Goal: Task Accomplishment & Management: Manage account settings

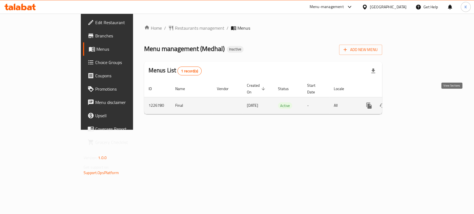
click at [412, 102] on icon "enhanced table" at bounding box center [409, 105] width 7 height 7
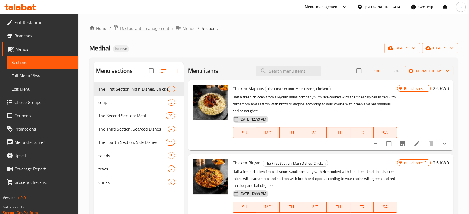
click at [154, 30] on span "Restaurants management" at bounding box center [144, 28] width 49 height 7
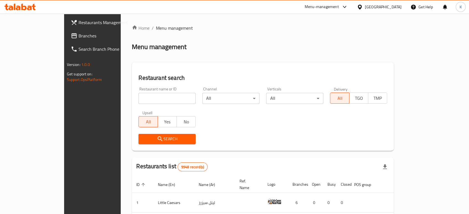
click at [139, 92] on div "Restaurant name or ID Restaurant name or ID" at bounding box center [167, 95] width 57 height 17
click at [139, 97] on input "search" at bounding box center [167, 98] width 57 height 11
type input "o"
click at [143, 140] on span "Search" at bounding box center [167, 139] width 48 height 7
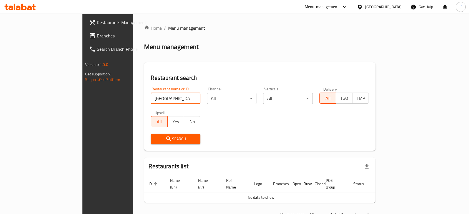
click at [152, 97] on input "istanbulia" at bounding box center [176, 98] width 50 height 11
type input "istanbuliya"
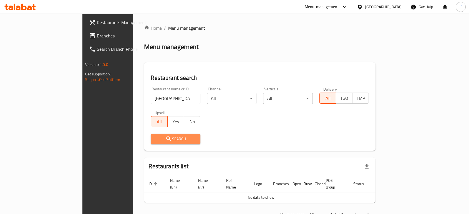
click at [151, 144] on button "Search" at bounding box center [176, 139] width 50 height 10
click at [145, 144] on div at bounding box center [234, 107] width 469 height 214
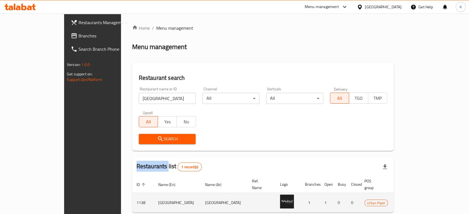
scroll to position [22, 0]
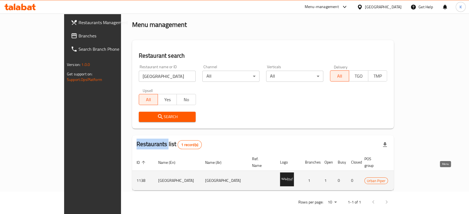
click at [439, 177] on link "enhanced table" at bounding box center [434, 180] width 10 height 7
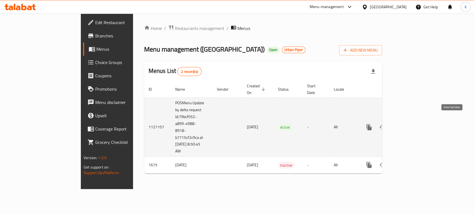
click at [412, 124] on icon "enhanced table" at bounding box center [409, 127] width 7 height 7
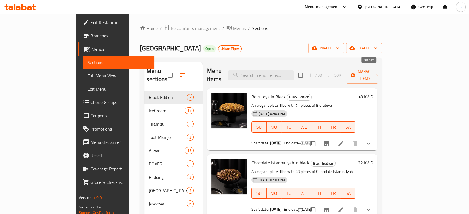
click at [324, 71] on span "Add" at bounding box center [316, 75] width 18 height 9
click at [92, 48] on span "Menus" at bounding box center [121, 49] width 58 height 7
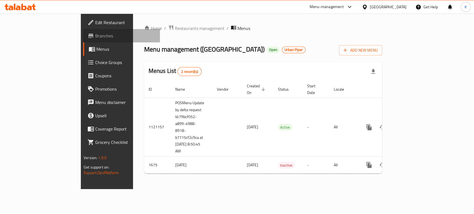
click at [95, 33] on span "Branches" at bounding box center [125, 35] width 60 height 7
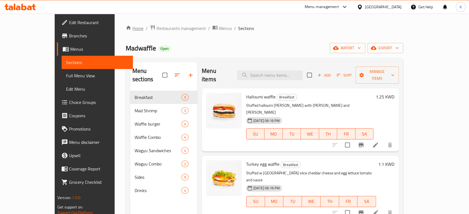
click at [126, 26] on link "Home" at bounding box center [135, 28] width 18 height 7
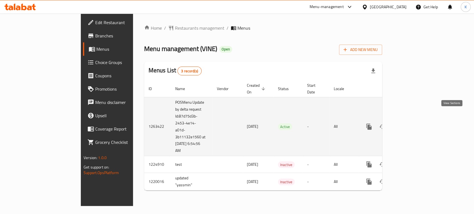
click at [416, 120] on link "enhanced table" at bounding box center [408, 126] width 13 height 13
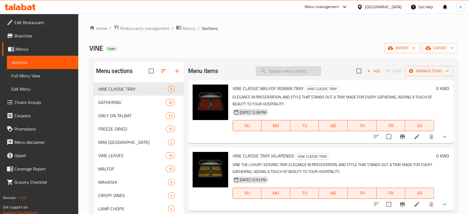
click at [280, 71] on input "search" at bounding box center [289, 71] width 66 height 10
paste input "Black Cup + Mahashi"
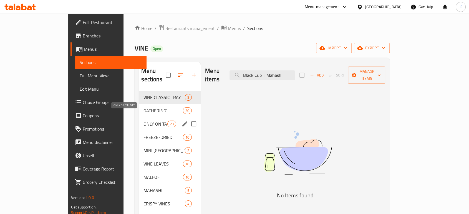
click at [144, 121] on span "ONLY ON TALBAT" at bounding box center [156, 124] width 24 height 7
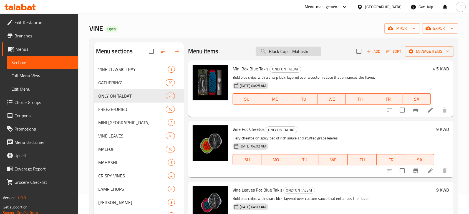
click at [283, 50] on input "Black Cup + Mahashi" at bounding box center [289, 52] width 66 height 10
paste input "Vine Lemon 30 Pcs"
type input "Black Cup + Vine Lemon 30 Pcs"
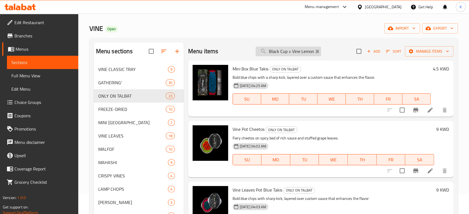
scroll to position [0, 8]
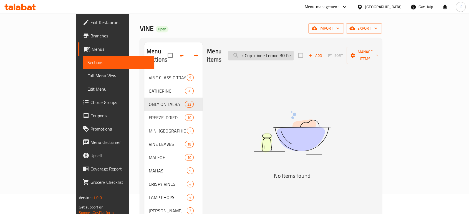
click at [294, 53] on input "Black Cup + Vine Lemon 30 Pcs" at bounding box center [261, 56] width 66 height 10
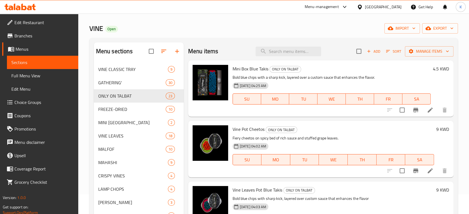
scroll to position [0, 0]
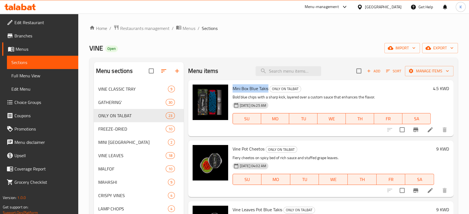
drag, startPoint x: 233, startPoint y: 89, endPoint x: 268, endPoint y: 90, distance: 34.5
click at [268, 90] on span "Mini Box Blue Takis" at bounding box center [251, 88] width 36 height 8
copy span "Mini Box Blue Takis"
click at [239, 146] on span "Vine Pot Cheetos" at bounding box center [249, 149] width 32 height 8
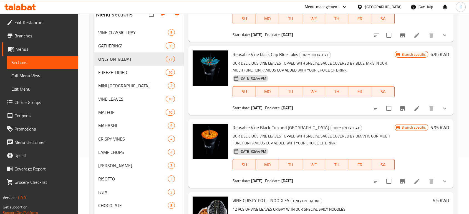
scroll to position [112, 0]
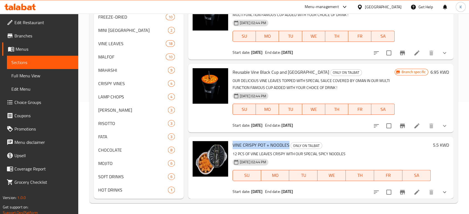
drag, startPoint x: 287, startPoint y: 144, endPoint x: 233, endPoint y: 146, distance: 54.2
click at [233, 146] on span "VINE CRISPY POT + NOODLES" at bounding box center [261, 145] width 57 height 8
click at [333, 145] on h6 "VINE CRISPY POT + NOODLES ONLY ON TALBAT" at bounding box center [332, 145] width 198 height 8
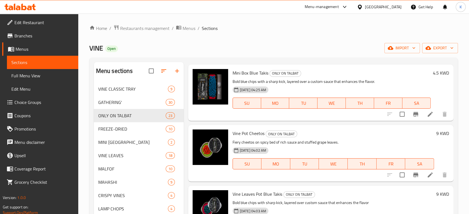
scroll to position [19, 0]
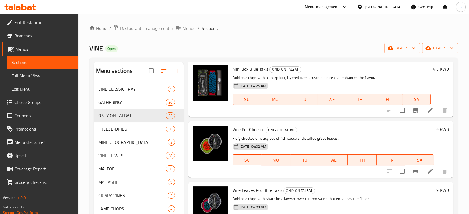
drag, startPoint x: 264, startPoint y: 130, endPoint x: 236, endPoint y: 128, distance: 28.4
click at [234, 129] on span "Vine Pot Cheetos" at bounding box center [249, 130] width 32 height 8
drag, startPoint x: 233, startPoint y: 129, endPoint x: 264, endPoint y: 128, distance: 30.3
click at [264, 128] on span "Vine Pot Cheetos" at bounding box center [249, 130] width 32 height 8
copy span "Vine Pot Cheetos"
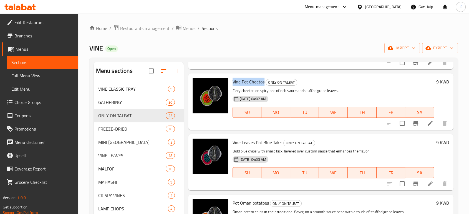
scroll to position [66, 0]
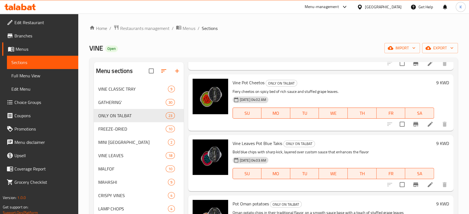
click at [236, 145] on span "Vine Leaves Pot Blue Takis" at bounding box center [258, 143] width 50 height 8
drag, startPoint x: 277, startPoint y: 145, endPoint x: 272, endPoint y: 142, distance: 5.6
click at [272, 142] on span "Vine Leaves Pot Blue Takis" at bounding box center [258, 143] width 50 height 8
drag, startPoint x: 281, startPoint y: 143, endPoint x: 233, endPoint y: 143, distance: 48.3
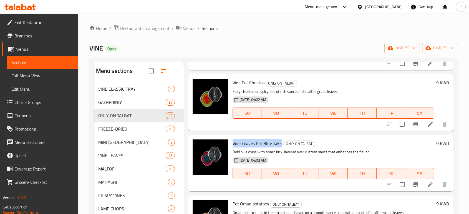
click at [233, 143] on span "Vine Leaves Pot Blue Takis" at bounding box center [258, 143] width 50 height 8
copy span "Vine Leaves Pot Blue Takis"
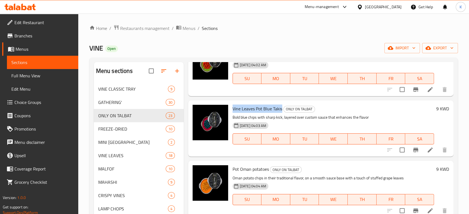
scroll to position [124, 0]
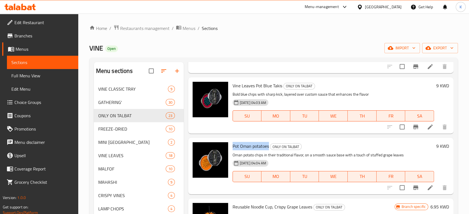
drag, startPoint x: 234, startPoint y: 146, endPoint x: 268, endPoint y: 147, distance: 34.7
click at [268, 147] on span "Pot Oman potatoes" at bounding box center [251, 146] width 36 height 8
copy span "Pot Oman potatoes"
click at [268, 147] on span "Pot Oman potatoes" at bounding box center [251, 146] width 36 height 8
drag, startPoint x: 233, startPoint y: 146, endPoint x: 269, endPoint y: 146, distance: 36.1
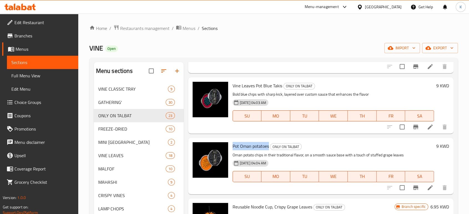
click at [269, 146] on span "Pot Oman potatoes" at bounding box center [251, 146] width 36 height 8
copy span "Pot Oman potatoes"
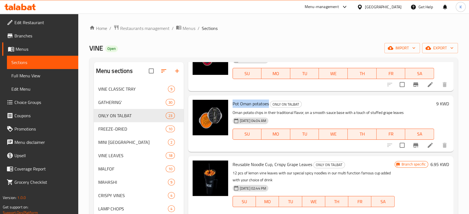
scroll to position [186, 0]
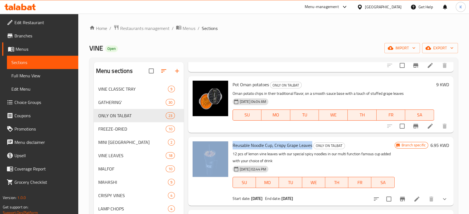
drag, startPoint x: 311, startPoint y: 145, endPoint x: 230, endPoint y: 146, distance: 80.5
click at [230, 146] on div "Reusable Noodle Cup, Crispy Grape Leaves ONLY ON TALBAT 12 pcs of lemon vine le…" at bounding box center [321, 171] width 261 height 64
copy div "Reusable Noodle Cup, Crispy Grape Leaves"
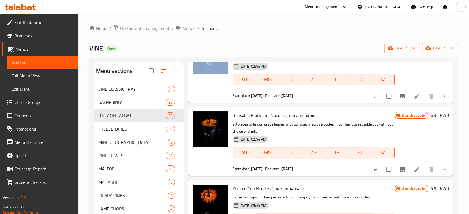
scroll to position [278, 0]
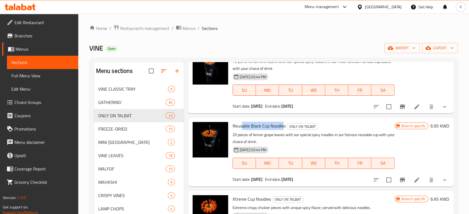
drag, startPoint x: 284, startPoint y: 126, endPoint x: 242, endPoint y: 126, distance: 41.7
click at [242, 126] on span "Reusable Black Cup Noodles" at bounding box center [259, 126] width 53 height 8
drag, startPoint x: 285, startPoint y: 124, endPoint x: 234, endPoint y: 124, distance: 51.7
click at [234, 124] on h6 "Reusable Black Cup Noodles ONLY ON TALBAT" at bounding box center [314, 126] width 162 height 8
copy span "Reusable Black Cup Noodles"
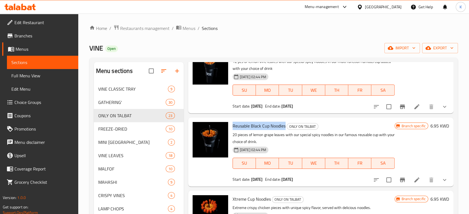
copy span "Reusable Black Cup Noodles"
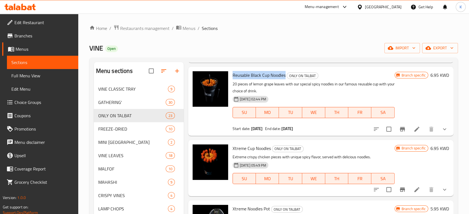
scroll to position [340, 0]
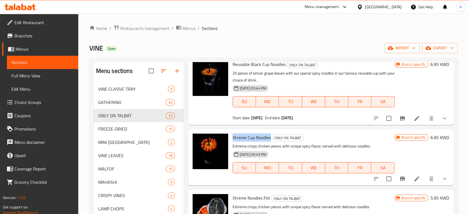
drag, startPoint x: 232, startPoint y: 137, endPoint x: 270, endPoint y: 131, distance: 37.8
click at [270, 131] on div "Xtreme Cup Noodles ONLY ON TALBAT Extreme crispy chicken pieces with unique spi…" at bounding box center [321, 157] width 266 height 56
copy span "Xtreme Cup Noodles"
drag, startPoint x: 426, startPoint y: 138, endPoint x: 435, endPoint y: 137, distance: 9.0
click at [435, 137] on h6 "6.95 KWD" at bounding box center [440, 138] width 19 height 8
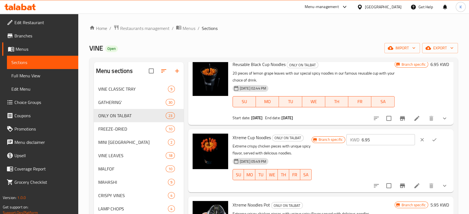
click at [411, 155] on div "Branch specific KWD 6.95 ​" at bounding box center [380, 161] width 137 height 54
drag, startPoint x: 390, startPoint y: 143, endPoint x: 364, endPoint y: 142, distance: 26.1
click at [364, 142] on div "KWD 6.95 ​" at bounding box center [381, 139] width 69 height 11
click at [302, 153] on p "Extreme crispy chicken pieces with unique spicy flavor, served with delicious n…" at bounding box center [272, 150] width 79 height 14
click at [404, 155] on div "Branch specific KWD 6.95 ​" at bounding box center [380, 161] width 137 height 54
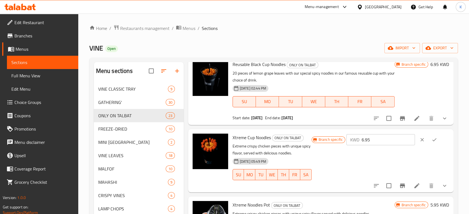
click at [424, 156] on div "Branch specific KWD 6.95 ​" at bounding box center [380, 161] width 137 height 54
click at [444, 181] on button "show more" at bounding box center [444, 185] width 13 height 13
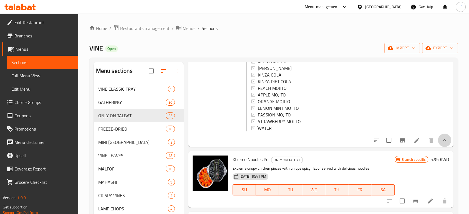
click at [439, 147] on button "show more" at bounding box center [444, 140] width 13 height 13
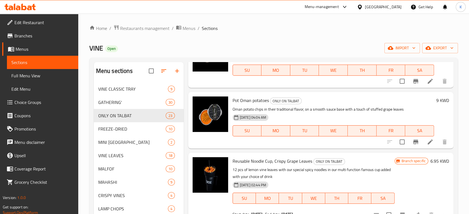
scroll to position [181, 0]
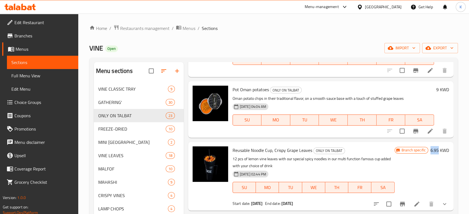
drag, startPoint x: 426, startPoint y: 150, endPoint x: 434, endPoint y: 150, distance: 8.3
click at [434, 150] on h6 "6.95 KWD" at bounding box center [440, 151] width 19 height 8
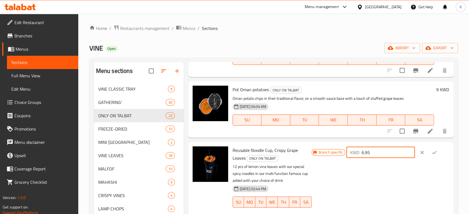
drag, startPoint x: 387, startPoint y: 153, endPoint x: 363, endPoint y: 156, distance: 24.9
click at [363, 154] on div "KWD 6.95 ​" at bounding box center [381, 152] width 69 height 11
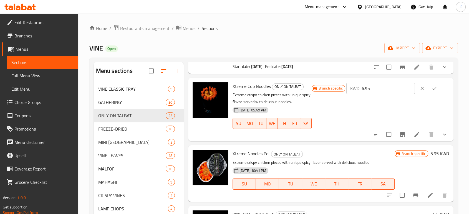
scroll to position [397, 0]
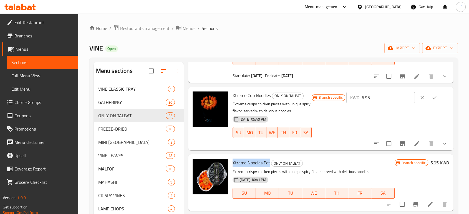
drag, startPoint x: 232, startPoint y: 164, endPoint x: 269, endPoint y: 162, distance: 37.0
click at [269, 162] on span "Xtreme Noodles Pot" at bounding box center [251, 163] width 37 height 8
copy span "Xtreme Noodles Pot"
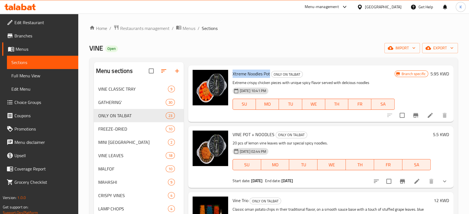
scroll to position [489, 0]
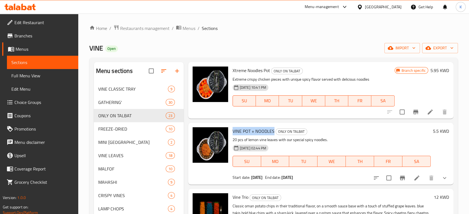
drag, startPoint x: 273, startPoint y: 131, endPoint x: 233, endPoint y: 131, distance: 40.0
click at [233, 131] on span "VINE POT + NOODLES" at bounding box center [254, 131] width 42 height 8
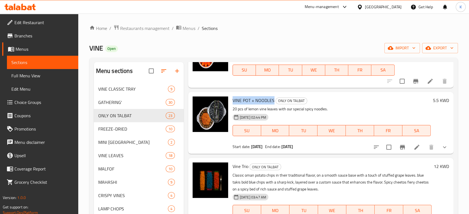
scroll to position [551, 0]
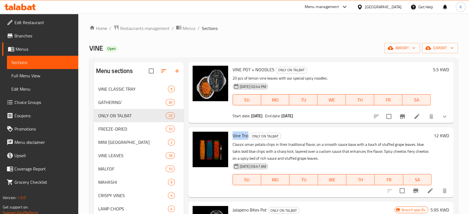
drag, startPoint x: 233, startPoint y: 136, endPoint x: 248, endPoint y: 137, distance: 14.5
click at [248, 137] on span "Vine Trio" at bounding box center [241, 136] width 16 height 8
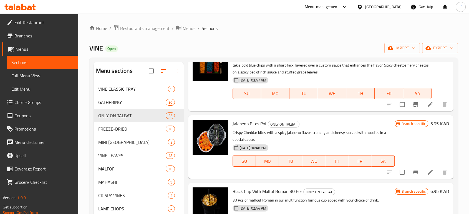
scroll to position [675, 0]
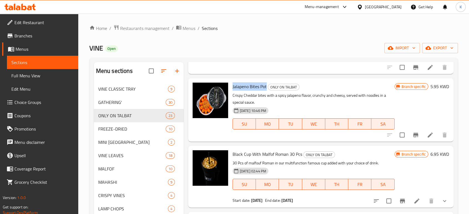
drag, startPoint x: 232, startPoint y: 86, endPoint x: 267, endPoint y: 85, distance: 35.0
click at [267, 85] on div "Jalapeno Bites Pot ONLY ON TALBAT Crispy Cheddar bites with a spicy jalapeno fl…" at bounding box center [314, 110] width 167 height 59
drag, startPoint x: 426, startPoint y: 86, endPoint x: 435, endPoint y: 86, distance: 9.4
click at [435, 86] on h6 "5.95 KWD" at bounding box center [440, 87] width 19 height 8
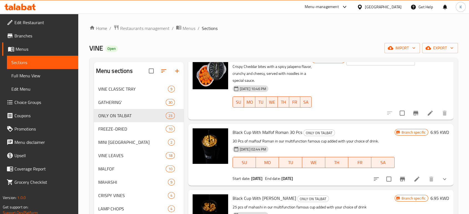
scroll to position [705, 0]
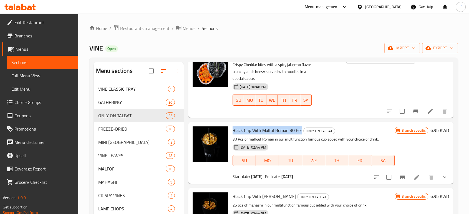
drag, startPoint x: 302, startPoint y: 132, endPoint x: 233, endPoint y: 131, distance: 68.3
click at [233, 131] on h6 "Black Cup With Malfof Roman 30 Pcs ONLY ON TALBAT" at bounding box center [314, 131] width 162 height 8
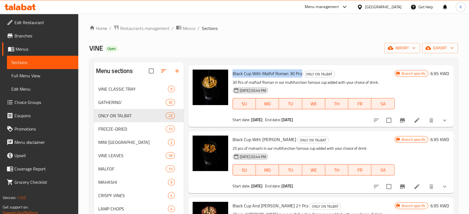
scroll to position [767, 0]
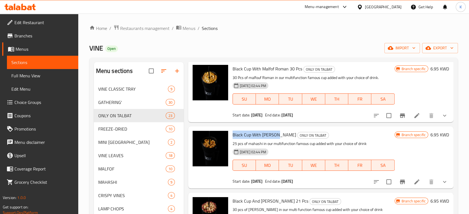
drag, startPoint x: 233, startPoint y: 134, endPoint x: 277, endPoint y: 134, distance: 43.9
click at [277, 134] on span "Black Cup With [PERSON_NAME]" at bounding box center [265, 135] width 64 height 8
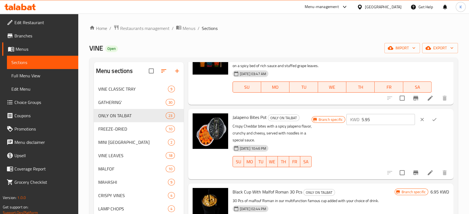
scroll to position [675, 0]
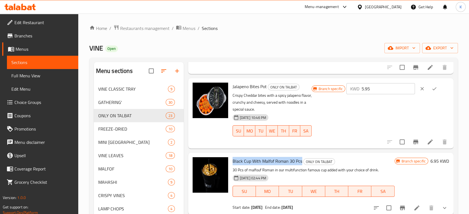
drag, startPoint x: 232, startPoint y: 160, endPoint x: 301, endPoint y: 158, distance: 68.9
click at [301, 158] on div "Black Cup With Malfof Roman 30 Pcs ONLY ON TALBAT 30 Pcs of malfouf Roman in ou…" at bounding box center [314, 183] width 167 height 57
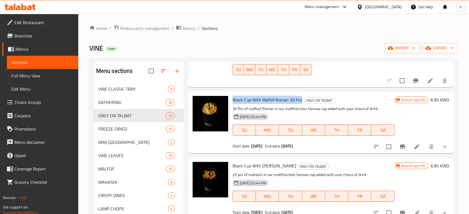
scroll to position [736, 0]
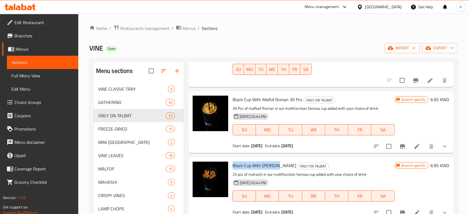
drag, startPoint x: 233, startPoint y: 165, endPoint x: 277, endPoint y: 162, distance: 44.5
click at [277, 162] on h6 "Black Cup With Mahashi ONLY ON TALBAT" at bounding box center [314, 166] width 162 height 8
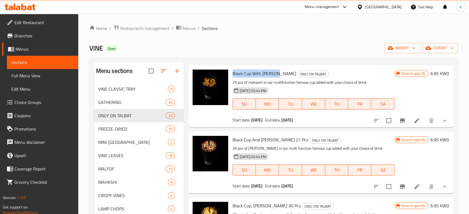
scroll to position [860, 0]
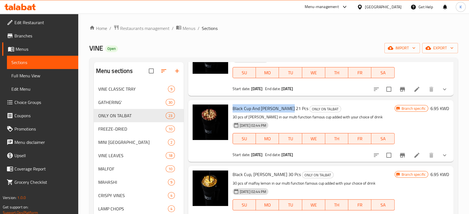
drag, startPoint x: 233, startPoint y: 107, endPoint x: 288, endPoint y: 103, distance: 55.5
click at [288, 103] on div "Black Cup And [PERSON_NAME] 21 Pcs ONLY ON TALBAT 30 pcs of [PERSON_NAME] in ou…" at bounding box center [314, 130] width 167 height 57
click at [425, 107] on div "Branch specific 6.95 KWD" at bounding box center [422, 109] width 54 height 8
drag, startPoint x: 425, startPoint y: 107, endPoint x: 433, endPoint y: 108, distance: 7.8
click at [433, 108] on div "Branch specific 6.95 KWD" at bounding box center [422, 109] width 54 height 8
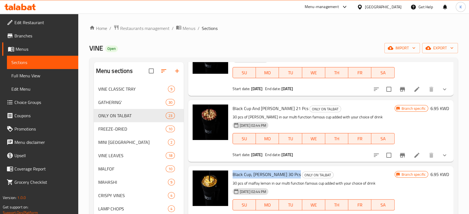
drag, startPoint x: 233, startPoint y: 174, endPoint x: 294, endPoint y: 173, distance: 61.1
click at [294, 173] on h6 "Black Cup, [PERSON_NAME] 30 Pcs ONLY ON TALBAT" at bounding box center [314, 175] width 162 height 8
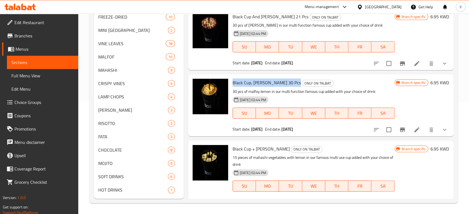
scroll to position [825, 0]
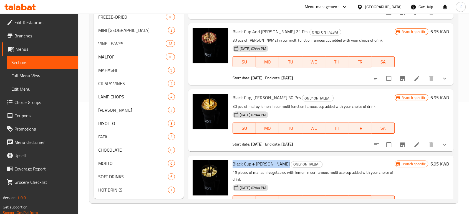
drag, startPoint x: 233, startPoint y: 163, endPoint x: 285, endPoint y: 163, distance: 51.7
click at [285, 163] on h6 "Black Cup + Lemon Mahashi ONLY ON TALBAT" at bounding box center [314, 164] width 162 height 8
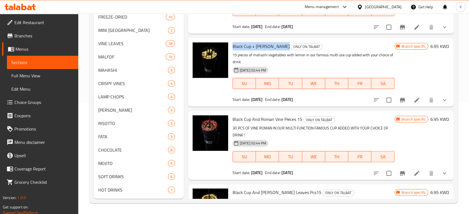
scroll to position [948, 0]
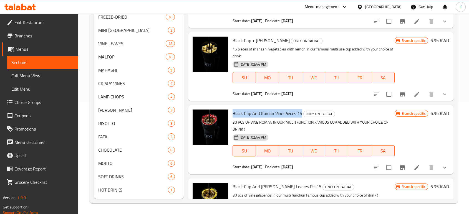
drag, startPoint x: 233, startPoint y: 113, endPoint x: 301, endPoint y: 113, distance: 67.5
click at [301, 113] on span "Black Cup And Roman Vine Pieces 15" at bounding box center [268, 113] width 70 height 8
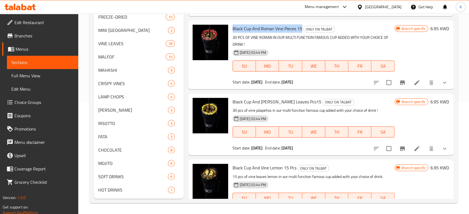
scroll to position [1041, 0]
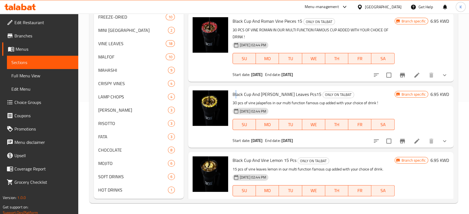
click at [236, 95] on span "Black Cup And [PERSON_NAME] Leaves Pcs15" at bounding box center [277, 94] width 89 height 8
drag, startPoint x: 234, startPoint y: 94, endPoint x: 313, endPoint y: 94, distance: 79.7
click at [313, 94] on span "Black Cup And [PERSON_NAME] Leaves Pcs15" at bounding box center [277, 94] width 89 height 8
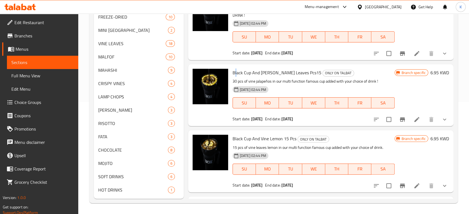
scroll to position [1072, 0]
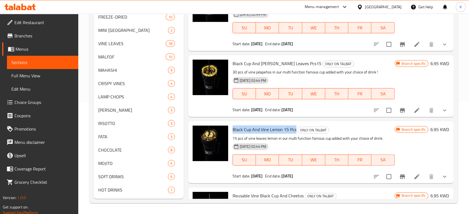
drag, startPoint x: 233, startPoint y: 129, endPoint x: 295, endPoint y: 128, distance: 62.2
click at [295, 128] on span "Black Cup And Vine Lemon 15 Pcs" at bounding box center [265, 130] width 64 height 8
drag, startPoint x: 426, startPoint y: 130, endPoint x: 434, endPoint y: 130, distance: 8.1
click at [434, 130] on h6 "6.95 KWD" at bounding box center [440, 130] width 19 height 8
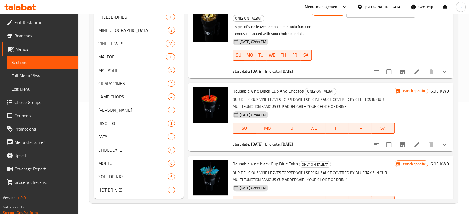
scroll to position [1195, 0]
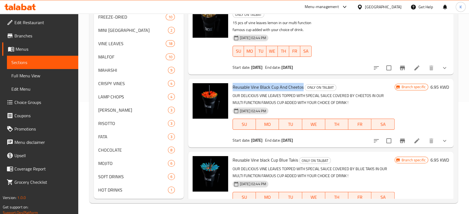
drag, startPoint x: 233, startPoint y: 86, endPoint x: 302, endPoint y: 84, distance: 69.5
click at [302, 84] on span "Reusable Vine Black Cup And Cheetos" at bounding box center [268, 87] width 71 height 8
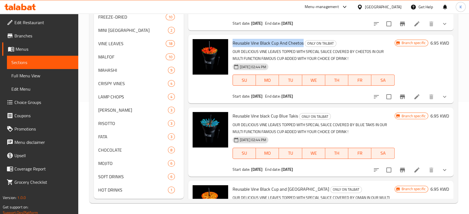
scroll to position [1258, 0]
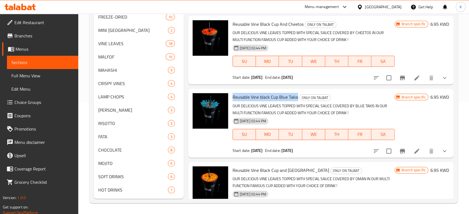
drag, startPoint x: 233, startPoint y: 96, endPoint x: 297, endPoint y: 98, distance: 63.6
click at [297, 98] on span "Reusable Vine black Cup Blue Takis" at bounding box center [266, 97] width 66 height 8
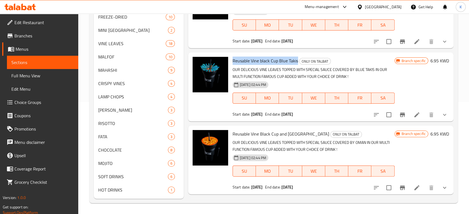
scroll to position [1303, 0]
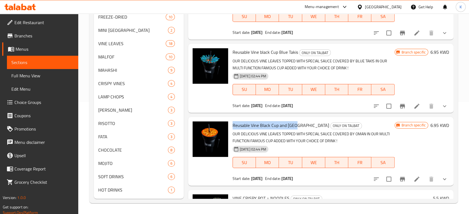
drag, startPoint x: 233, startPoint y: 124, endPoint x: 298, endPoint y: 125, distance: 64.7
click at [298, 125] on span "Reusable Vine Black Cup and [GEOGRAPHIC_DATA]" at bounding box center [281, 125] width 97 height 8
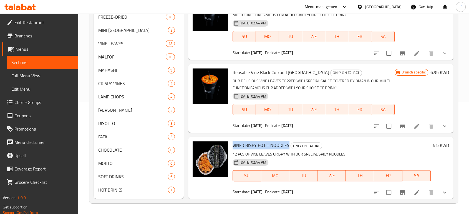
drag, startPoint x: 232, startPoint y: 144, endPoint x: 288, endPoint y: 146, distance: 56.1
click at [288, 146] on div "VINE CRISPY POT + NOODLES ONLY ON TALBAT 12 PCS OF VINE LEAVES CRISPY WITH OUR …" at bounding box center [332, 167] width 203 height 57
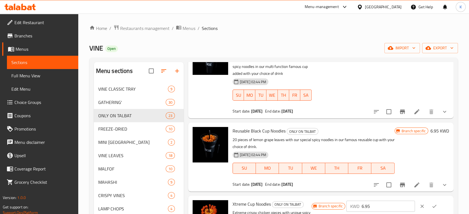
scroll to position [0, 0]
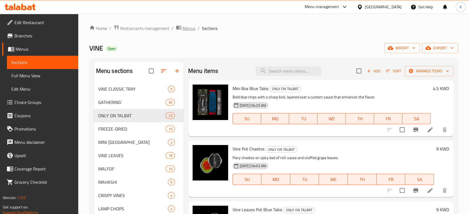
click at [184, 27] on span "Menus" at bounding box center [189, 28] width 13 height 7
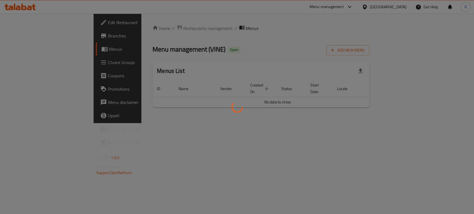
click at [146, 29] on div at bounding box center [237, 107] width 474 height 214
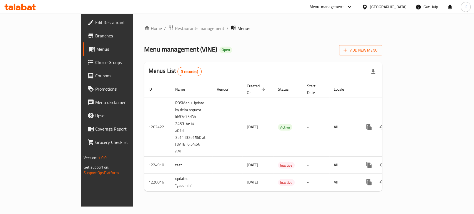
click at [175, 28] on span "Restaurants management" at bounding box center [199, 28] width 49 height 7
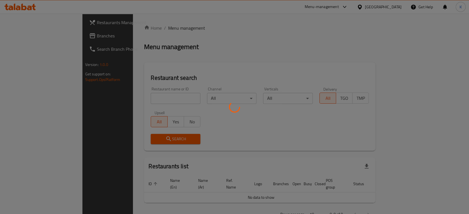
click at [132, 97] on div at bounding box center [234, 107] width 469 height 214
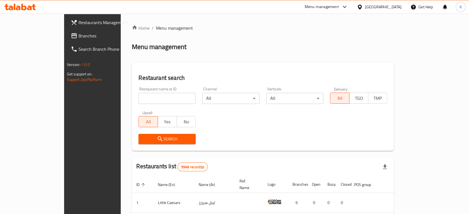
click at [139, 101] on input "search" at bounding box center [167, 98] width 57 height 11
type input "vine pro"
click button "Search" at bounding box center [167, 139] width 57 height 10
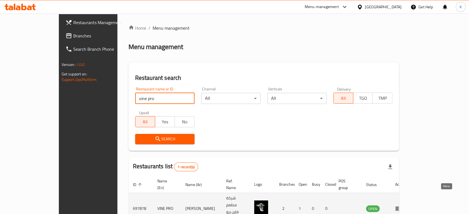
click at [402, 206] on icon "enhanced table" at bounding box center [399, 209] width 7 height 7
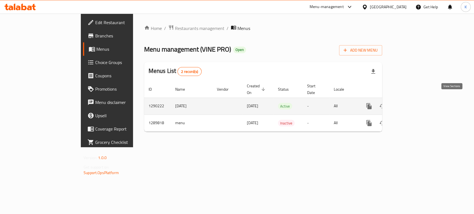
click at [416, 100] on link "enhanced table" at bounding box center [408, 106] width 13 height 13
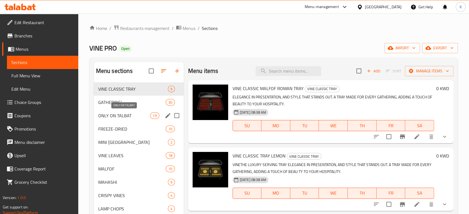
click at [138, 116] on span "ONLY ON TALBAT" at bounding box center [124, 115] width 52 height 7
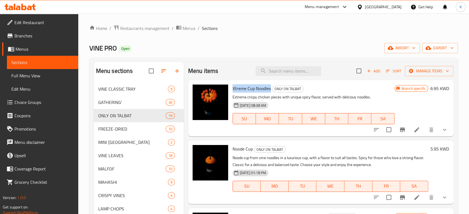
drag, startPoint x: 232, startPoint y: 88, endPoint x: 271, endPoint y: 87, distance: 38.1
click at [271, 87] on span "Xtreme Cup Noodles" at bounding box center [252, 88] width 38 height 8
drag, startPoint x: 427, startPoint y: 88, endPoint x: 434, endPoint y: 88, distance: 7.5
click at [434, 88] on h6 "6.95 KWD" at bounding box center [440, 89] width 19 height 8
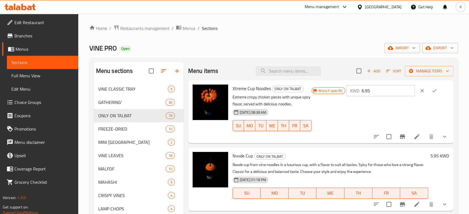
click at [403, 91] on input "6.95" at bounding box center [388, 90] width 53 height 11
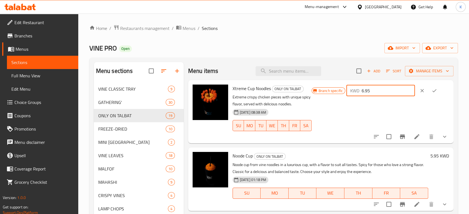
click at [245, 153] on span "Noode Cup" at bounding box center [243, 156] width 20 height 8
drag, startPoint x: 426, startPoint y: 155, endPoint x: 433, endPoint y: 155, distance: 7.2
click at [433, 155] on h6 "5.95 KWD" at bounding box center [440, 156] width 19 height 8
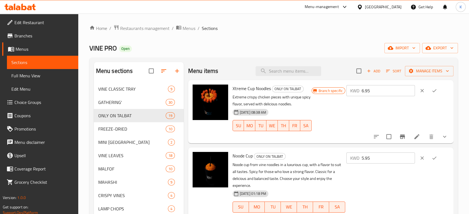
click at [385, 155] on input "5.95" at bounding box center [388, 158] width 53 height 11
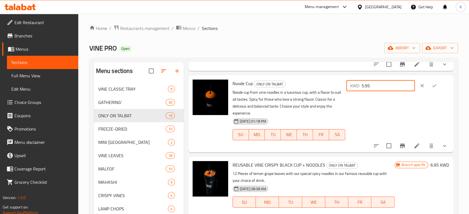
scroll to position [73, 0]
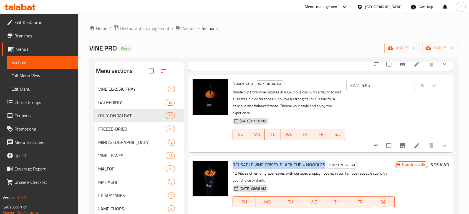
drag, startPoint x: 232, startPoint y: 157, endPoint x: 322, endPoint y: 159, distance: 90.3
click at [322, 159] on div "REUSABLE VINE CRISPY BLACK CUP + NOODLES ONLY ON TALBAT 12 Pieces of lemon grap…" at bounding box center [314, 191] width 167 height 64
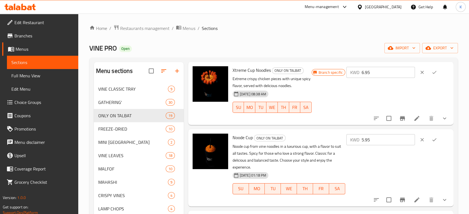
scroll to position [19, 0]
click at [241, 139] on span "Noode Cup" at bounding box center [243, 137] width 20 height 8
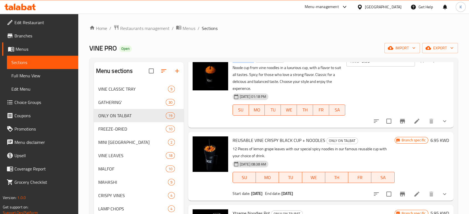
scroll to position [98, 0]
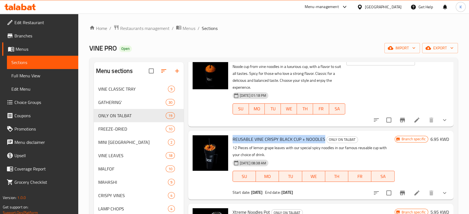
drag, startPoint x: 233, startPoint y: 132, endPoint x: 323, endPoint y: 131, distance: 89.4
click at [323, 135] on span "REUSABLE VINE CRISPY BLACK CUP + NOODLES" at bounding box center [279, 139] width 93 height 8
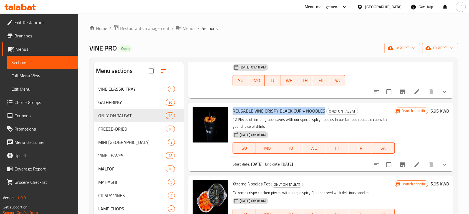
scroll to position [136, 0]
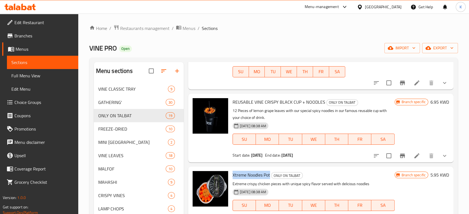
drag, startPoint x: 233, startPoint y: 169, endPoint x: 270, endPoint y: 168, distance: 36.7
click at [270, 171] on span "Xtreme Noodles Pot" at bounding box center [251, 175] width 37 height 8
drag, startPoint x: 427, startPoint y: 94, endPoint x: 433, endPoint y: 94, distance: 6.1
click at [433, 98] on h6 "6.95 KWD" at bounding box center [440, 102] width 19 height 8
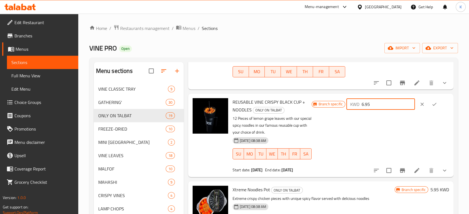
click at [380, 99] on input "6.95" at bounding box center [388, 104] width 53 height 11
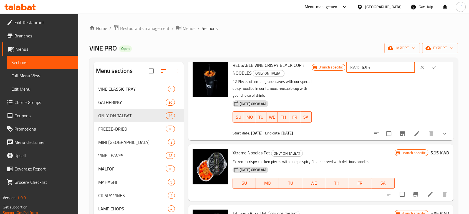
scroll to position [189, 0]
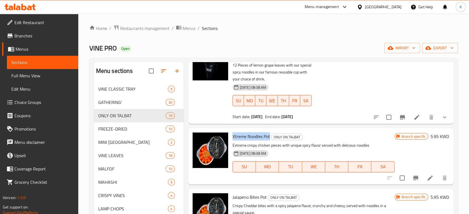
drag, startPoint x: 233, startPoint y: 130, endPoint x: 269, endPoint y: 130, distance: 36.4
click at [269, 132] on span "Xtreme Noodles Pot" at bounding box center [251, 136] width 37 height 8
drag, startPoint x: 426, startPoint y: 129, endPoint x: 435, endPoint y: 129, distance: 9.2
click at [435, 133] on h6 "5.95 KWD" at bounding box center [440, 137] width 19 height 8
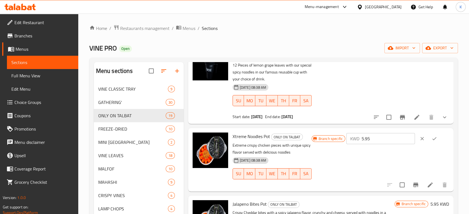
click at [374, 133] on input "5.95" at bounding box center [388, 138] width 53 height 11
click at [249, 132] on span "Xtreme Noodles Pot" at bounding box center [251, 136] width 37 height 8
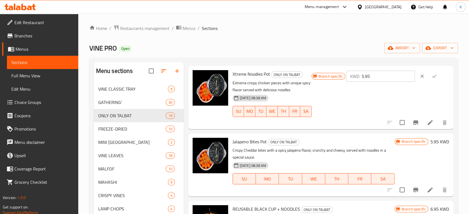
scroll to position [252, 0]
drag, startPoint x: 233, startPoint y: 133, endPoint x: 266, endPoint y: 136, distance: 33.4
click at [266, 137] on span "Jalapeno Bites Pot" at bounding box center [250, 141] width 34 height 8
drag, startPoint x: 427, startPoint y: 136, endPoint x: 433, endPoint y: 135, distance: 6.7
click at [433, 138] on h6 "5.95 KWD" at bounding box center [440, 142] width 19 height 8
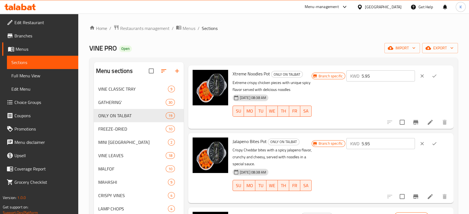
click at [374, 138] on input "5.95" at bounding box center [388, 143] width 53 height 11
click at [241, 137] on span "Jalapeno Bites Pot" at bounding box center [250, 141] width 34 height 8
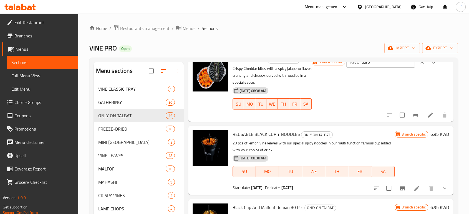
scroll to position [335, 0]
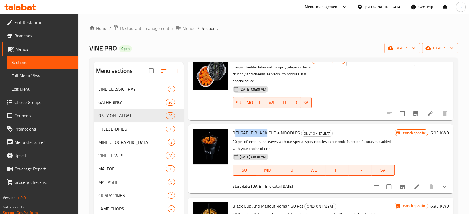
drag, startPoint x: 234, startPoint y: 126, endPoint x: 266, endPoint y: 126, distance: 31.9
click at [266, 129] on span "REUSABLE BLACK CUP + NOODLES" at bounding box center [266, 133] width 67 height 8
click at [232, 127] on div "REUSABLE BLACK CUP + NOODLES ONLY ON TALBAT 20 pcs of lemon vine leaves with ou…" at bounding box center [314, 159] width 167 height 64
drag, startPoint x: 233, startPoint y: 125, endPoint x: 298, endPoint y: 124, distance: 65.0
click at [298, 129] on span "REUSABLE BLACK CUP + NOODLES" at bounding box center [266, 133] width 67 height 8
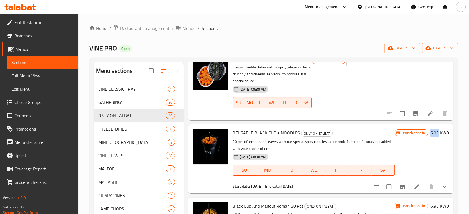
drag, startPoint x: 426, startPoint y: 125, endPoint x: 433, endPoint y: 124, distance: 7.0
click at [433, 129] on h6 "6.95 KWD" at bounding box center [440, 133] width 19 height 8
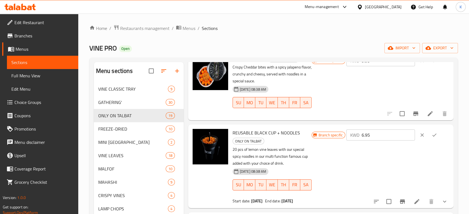
click at [386, 130] on input "6.95" at bounding box center [388, 135] width 53 height 11
paste input "number"
type input "6.95"
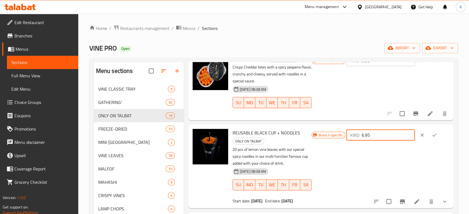
click at [256, 129] on span "REUSABLE BLACK CUP + NOODLES" at bounding box center [266, 133] width 67 height 8
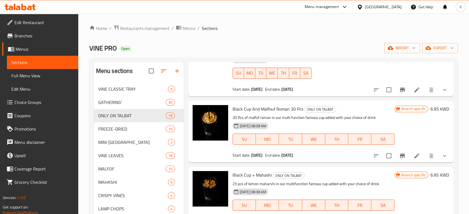
scroll to position [451, 0]
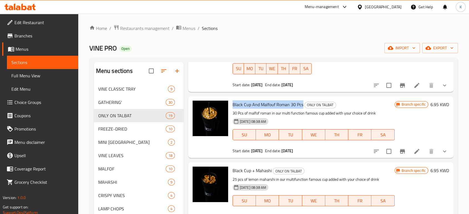
drag, startPoint x: 233, startPoint y: 97, endPoint x: 302, endPoint y: 99, distance: 68.6
click at [302, 101] on span "Black Cup And Malfouf Roman 30 Pcs" at bounding box center [268, 105] width 71 height 8
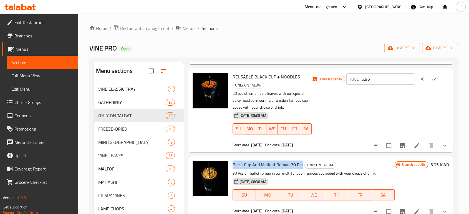
scroll to position [390, 0]
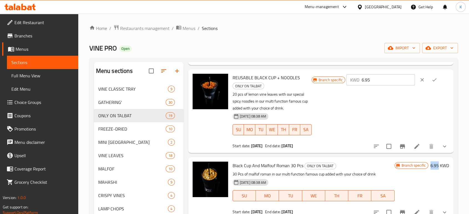
drag, startPoint x: 426, startPoint y: 159, endPoint x: 434, endPoint y: 158, distance: 8.4
click at [434, 162] on h6 "6.95 KWD" at bounding box center [440, 166] width 19 height 8
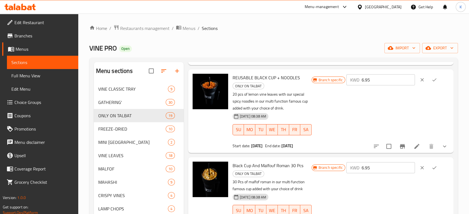
click at [393, 162] on input "6.95" at bounding box center [388, 167] width 53 height 11
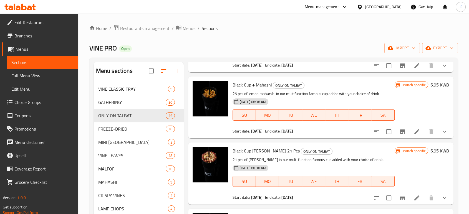
scroll to position [551, 0]
drag, startPoint x: 233, startPoint y: 76, endPoint x: 271, endPoint y: 76, distance: 38.3
click at [271, 81] on h6 "Black Cup + Mahashi ONLY ON TALBAT" at bounding box center [314, 85] width 162 height 8
drag, startPoint x: 233, startPoint y: 144, endPoint x: 279, endPoint y: 142, distance: 46.1
click at [279, 147] on span "Black Cup [PERSON_NAME] 21 Pcs" at bounding box center [266, 151] width 67 height 8
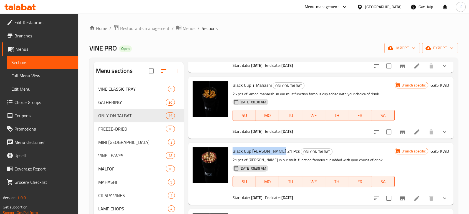
scroll to position [552, 0]
drag, startPoint x: 426, startPoint y: 144, endPoint x: 434, endPoint y: 144, distance: 8.1
click at [434, 147] on h6 "6.95 KWD" at bounding box center [440, 151] width 19 height 8
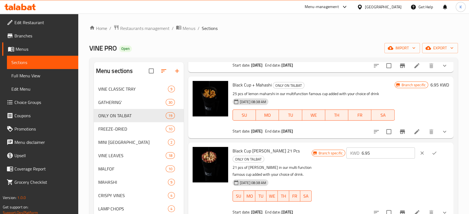
click at [388, 151] on input "6.95" at bounding box center [388, 153] width 53 height 11
click at [261, 147] on span "Black Cup [PERSON_NAME] 21 Pcs" at bounding box center [266, 151] width 67 height 8
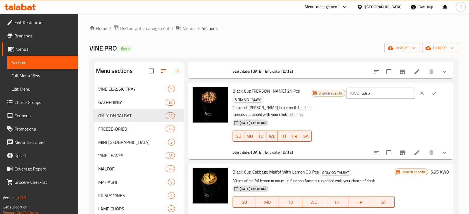
scroll to position [624, 0]
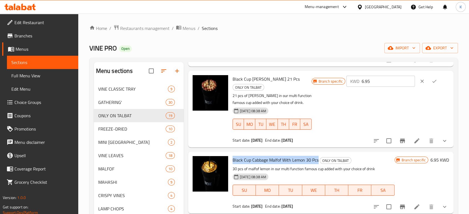
drag, startPoint x: 233, startPoint y: 145, endPoint x: 318, endPoint y: 142, distance: 84.7
click at [318, 156] on h6 "Black Cup Cabbage Malfof With Lemon 30 Pcs ONLY ON TALBAT" at bounding box center [314, 160] width 162 height 8
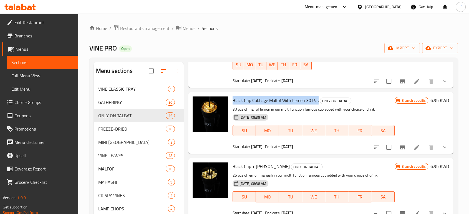
scroll to position [694, 0]
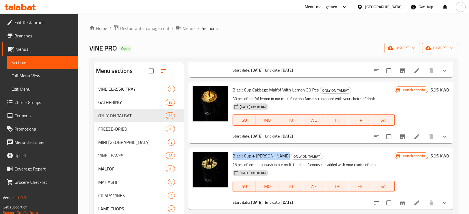
drag, startPoint x: 232, startPoint y: 142, endPoint x: 285, endPoint y: 142, distance: 53.0
click at [285, 150] on div "Black Cup + Lemon Mahashi ONLY ON TALBAT 25 pcs of lemon mahash in our multi fu…" at bounding box center [314, 178] width 167 height 57
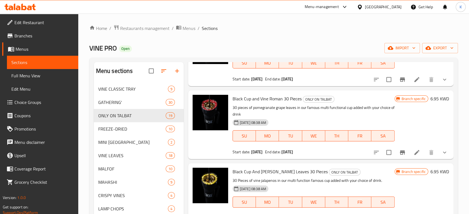
scroll to position [818, 0]
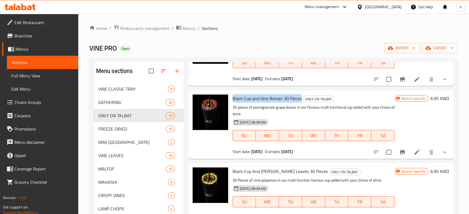
drag, startPoint x: 232, startPoint y: 82, endPoint x: 300, endPoint y: 81, distance: 67.8
click at [300, 94] on span "Black Cup and Vine Roman 30 Pieces" at bounding box center [267, 98] width 69 height 8
click at [431, 95] on h6 "6.95 KWD" at bounding box center [440, 99] width 19 height 8
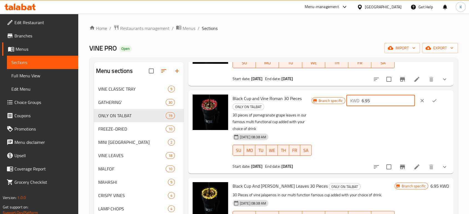
click at [396, 95] on input "6.95" at bounding box center [388, 100] width 53 height 11
click at [277, 94] on span "Black Cup and Vine Roman 30 Pieces" at bounding box center [267, 98] width 69 height 8
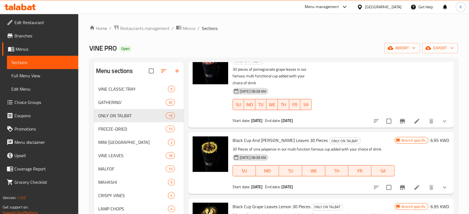
scroll to position [866, 0]
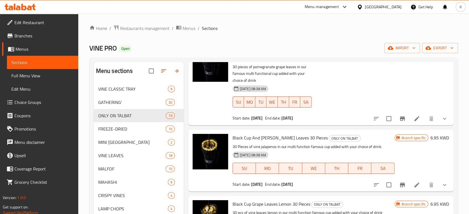
drag, startPoint x: 233, startPoint y: 123, endPoint x: 320, endPoint y: 122, distance: 86.9
click at [320, 134] on h6 "Black Cup And [PERSON_NAME] Leaves 30 Pieces ONLY ON TALBAT" at bounding box center [314, 138] width 162 height 8
drag, startPoint x: 233, startPoint y: 189, endPoint x: 309, endPoint y: 189, distance: 76.7
click at [309, 201] on h6 "Black Cup Grape Leaves Lemon 30 Pieces ONLY ON TALBAT" at bounding box center [314, 205] width 162 height 8
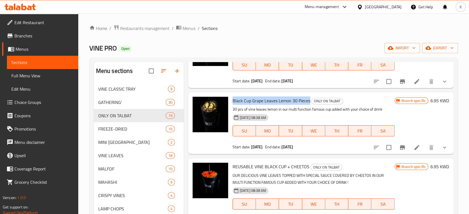
scroll to position [973, 0]
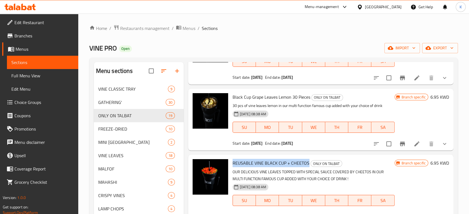
drag, startPoint x: 233, startPoint y: 148, endPoint x: 308, endPoint y: 146, distance: 75.0
click at [308, 159] on h6 "REUSABLE VINE BLACK CUP + CHEETOS ONLY ON TALBAT" at bounding box center [314, 163] width 162 height 8
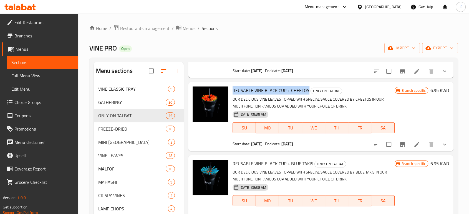
scroll to position [1047, 0]
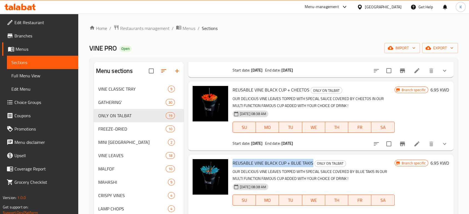
drag, startPoint x: 233, startPoint y: 148, endPoint x: 311, endPoint y: 151, distance: 77.8
click at [311, 159] on span "REUSABLE VINE BLACK CUP + BLUE TAKIS" at bounding box center [273, 163] width 81 height 8
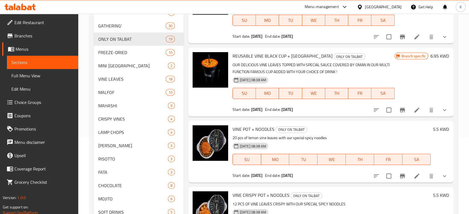
scroll to position [76, 0]
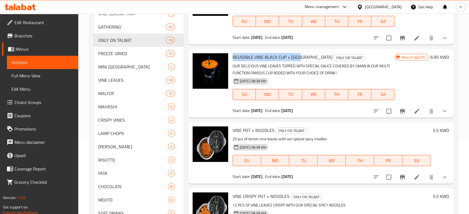
drag, startPoint x: 233, startPoint y: 42, endPoint x: 302, endPoint y: 39, distance: 69.2
click at [302, 53] on h6 "REUSABLE VINE BLACK CUP + [GEOGRAPHIC_DATA] ONLY ON TALBAT" at bounding box center [314, 57] width 162 height 8
click at [233, 126] on span "VINE POT + NOODLES" at bounding box center [254, 130] width 42 height 8
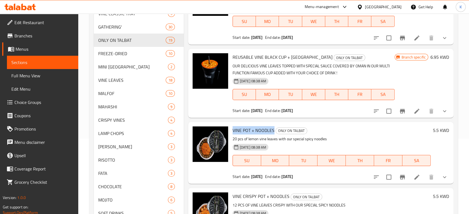
drag, startPoint x: 233, startPoint y: 117, endPoint x: 261, endPoint y: 114, distance: 27.6
click at [261, 126] on span "VINE POT + NOODLES" at bounding box center [254, 130] width 42 height 8
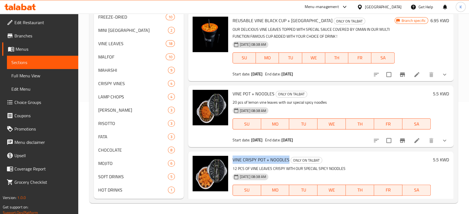
drag, startPoint x: 233, startPoint y: 144, endPoint x: 287, endPoint y: 140, distance: 54.3
click at [287, 154] on div "VINE CRISPY POT + NOODLES ONLY ON TALBAT 12 PCS OF VINE LEAVES CRISPY WITH OUR …" at bounding box center [332, 182] width 203 height 57
